Goal: Task Accomplishment & Management: Manage account settings

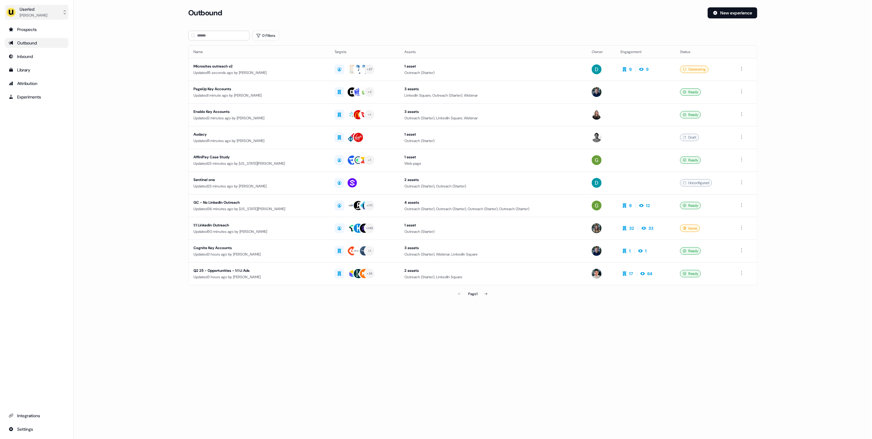
click at [31, 11] on div "Userled" at bounding box center [34, 9] width 28 height 6
click at [52, 10] on button "Userled [PERSON_NAME]" at bounding box center [36, 12] width 63 height 15
click at [36, 27] on div "Impersonate (Admin)" at bounding box center [36, 28] width 58 height 11
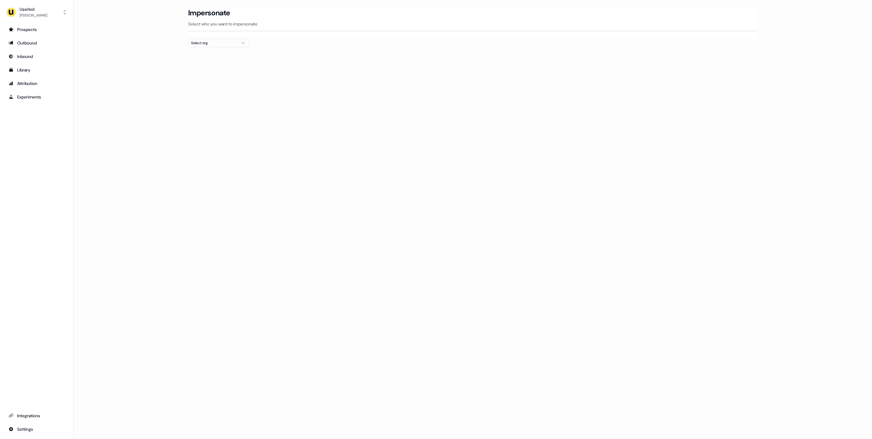
click at [218, 44] on div "Select org" at bounding box center [214, 43] width 46 height 6
click at [212, 44] on div "Select org" at bounding box center [214, 43] width 46 height 6
type input "****"
click at [220, 65] on div "PartnerVista" at bounding box center [219, 65] width 61 height 10
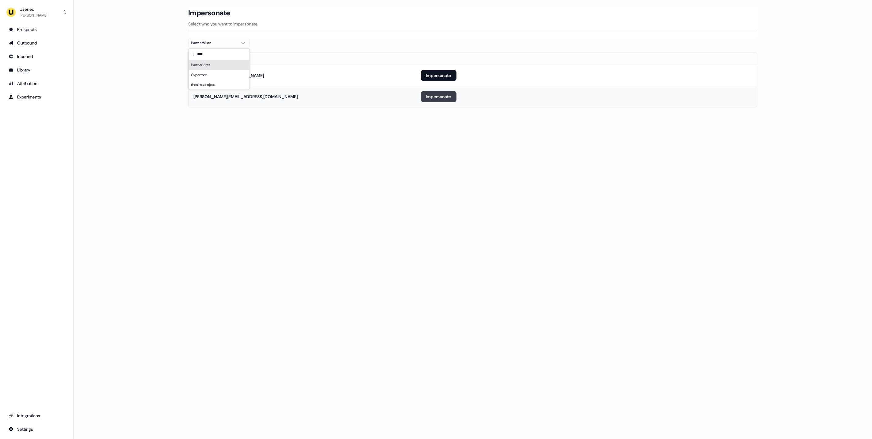
click at [424, 97] on button "Impersonate" at bounding box center [439, 96] width 36 height 11
